Goal: Information Seeking & Learning: Learn about a topic

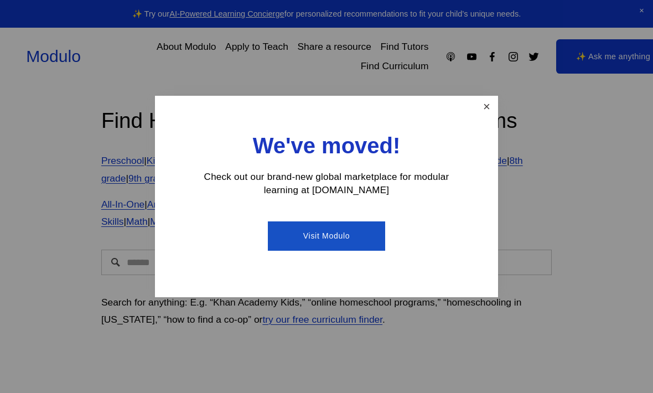
click at [483, 112] on link "Close" at bounding box center [486, 106] width 19 height 19
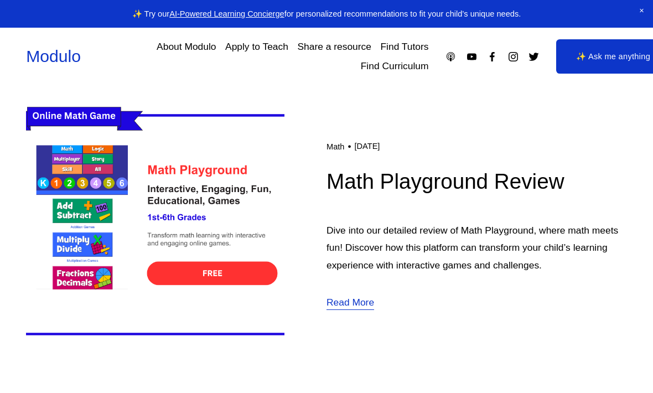
scroll to position [285, 0]
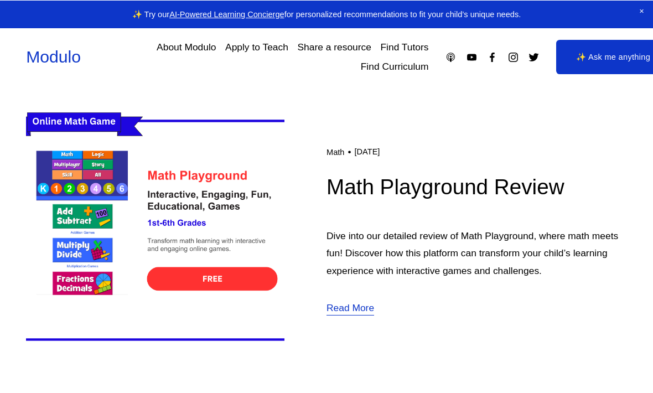
click at [184, 267] on img at bounding box center [155, 229] width 258 height 259
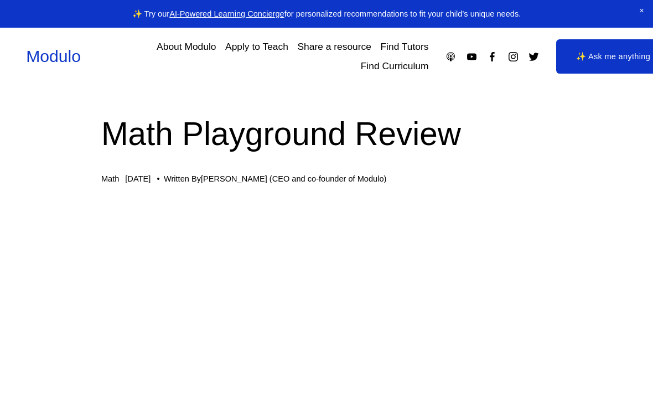
click at [611, 60] on link "✨ Ask me anything" at bounding box center [613, 56] width 115 height 34
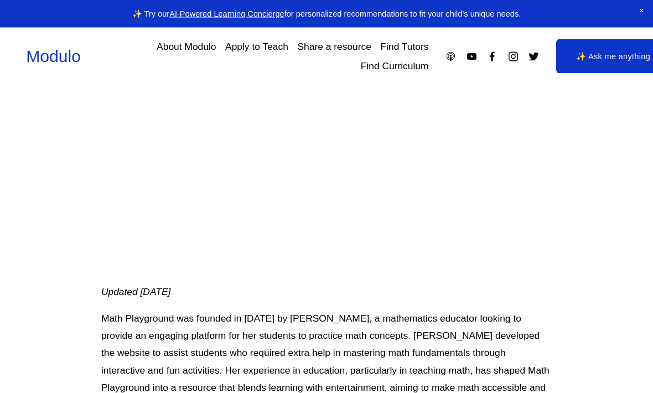
scroll to position [178, 0]
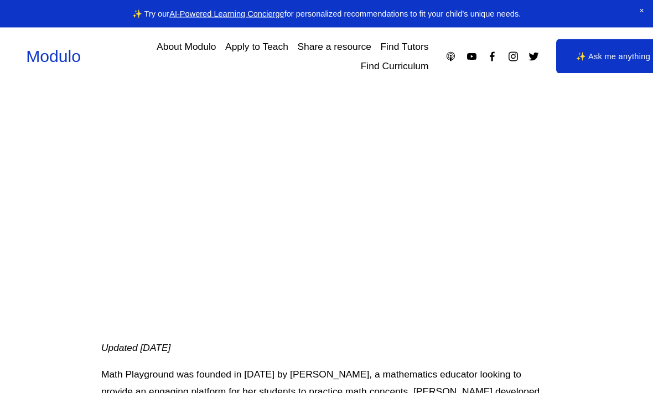
scroll to position [0, 0]
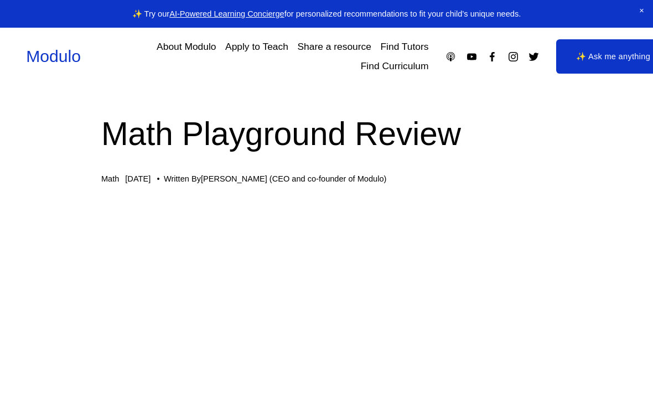
click at [187, 40] on link "About Modulo" at bounding box center [186, 46] width 59 height 19
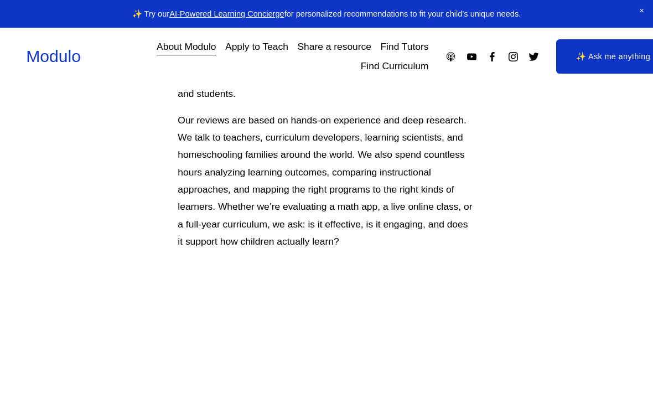
scroll to position [485, 0]
